Goal: Information Seeking & Learning: Learn about a topic

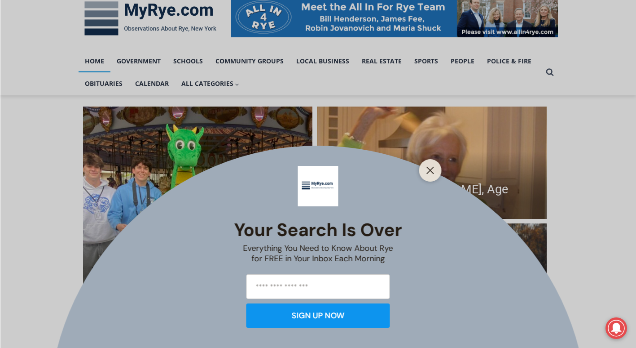
scroll to position [148, 0]
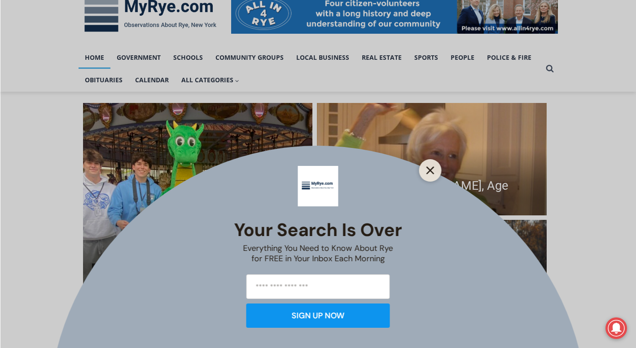
click at [431, 165] on button "Close" at bounding box center [430, 170] width 13 height 13
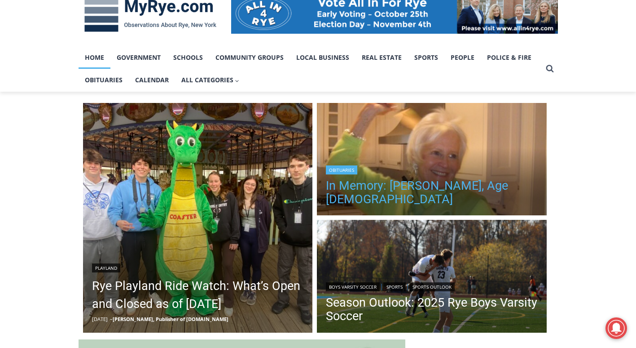
click at [501, 188] on link "In Memory: [PERSON_NAME], Age [DEMOGRAPHIC_DATA]" at bounding box center [432, 192] width 212 height 27
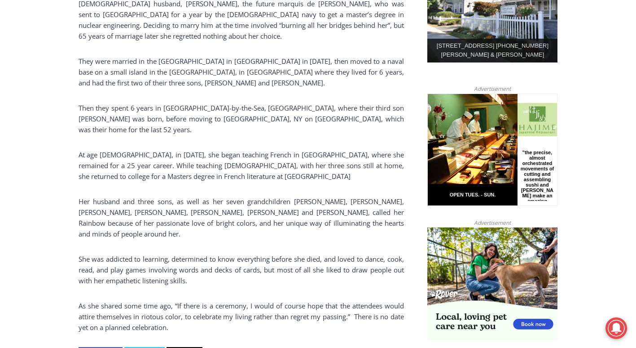
scroll to position [528, 0]
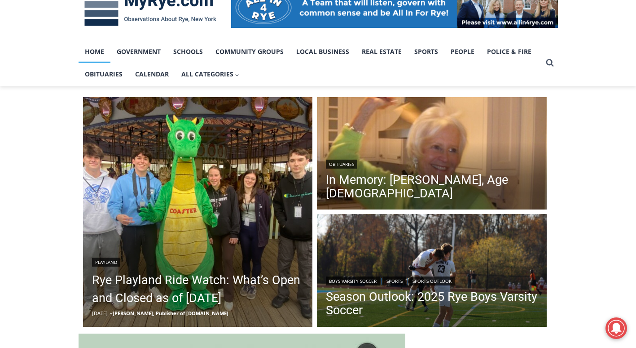
scroll to position [148, 0]
